Goal: Information Seeking & Learning: Find specific page/section

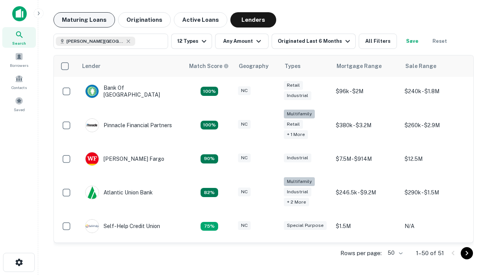
click at [84, 20] on button "Maturing Loans" at bounding box center [83, 19] width 61 height 15
